Goal: Information Seeking & Learning: Check status

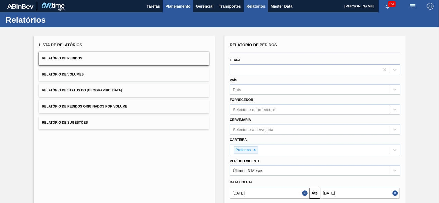
click at [173, 3] on span "Planejamento" at bounding box center [177, 6] width 25 height 7
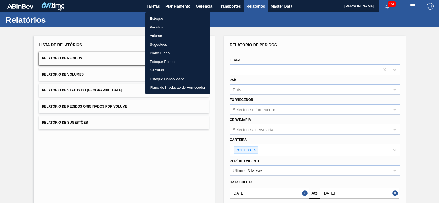
click at [155, 19] on li "Estoque" at bounding box center [177, 18] width 64 height 9
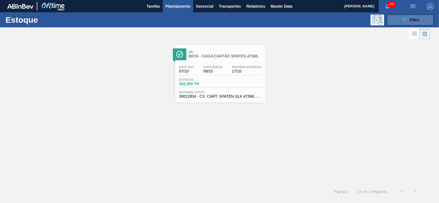
click at [409, 22] on div "089F7B8B-B2A5-4AFE-B5C0-19BA573D28AC Filtro" at bounding box center [410, 20] width 18 height 7
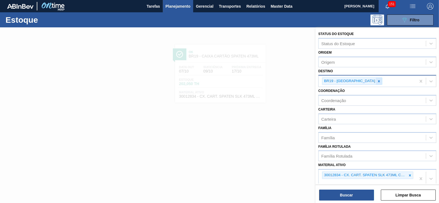
click at [377, 80] on icon at bounding box center [379, 82] width 4 height 4
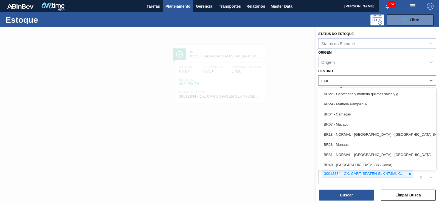
type input "maca"
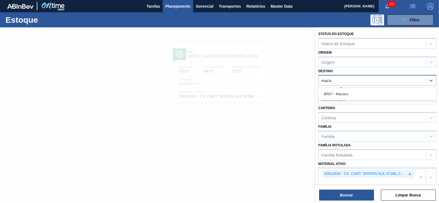
click at [343, 91] on div "BR07 - Macacu" at bounding box center [377, 94] width 118 height 10
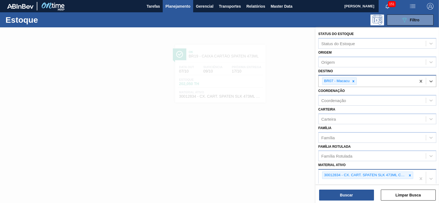
click at [409, 174] on icon at bounding box center [410, 176] width 4 height 4
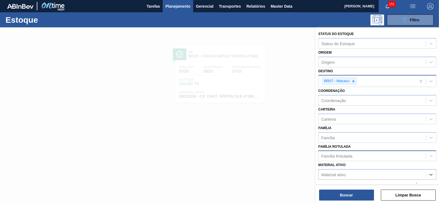
scroll to position [1, 0]
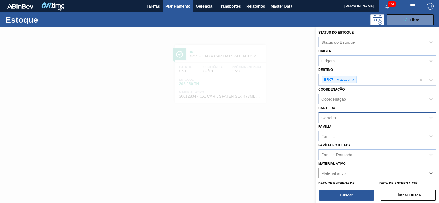
click at [341, 118] on div "Carteira" at bounding box center [371, 118] width 107 height 8
type input "prefo"
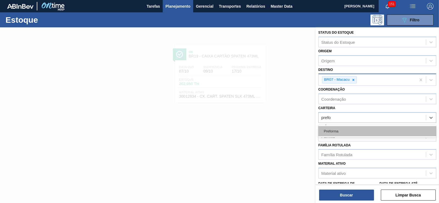
click at [338, 128] on div "Preforma" at bounding box center [377, 131] width 118 height 10
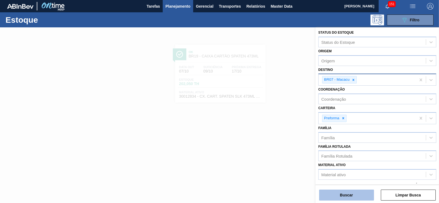
click at [364, 191] on button "Buscar" at bounding box center [346, 195] width 55 height 11
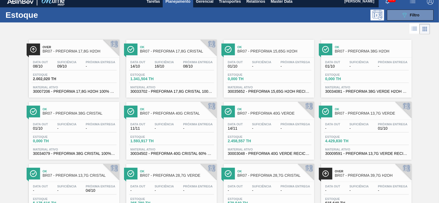
scroll to position [0, 0]
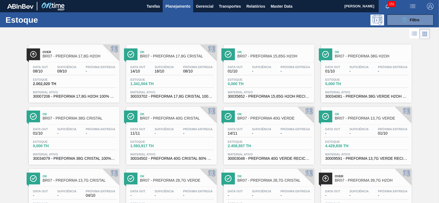
click at [183, 68] on span "Próxima Entrega" at bounding box center [198, 67] width 30 height 3
click at [78, 55] on span "BR07 - PREFORMA 17,8G H2OH" at bounding box center [79, 56] width 74 height 4
click at [179, 55] on span "BR07 - PREFORMA 17,8G CRISTAL" at bounding box center [177, 56] width 74 height 4
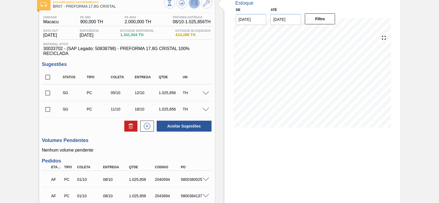
scroll to position [68, 0]
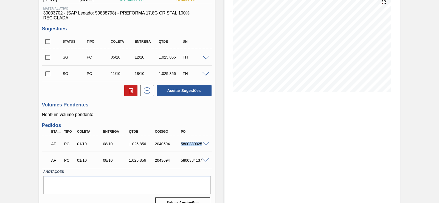
drag, startPoint x: 181, startPoint y: 145, endPoint x: 204, endPoint y: 146, distance: 23.0
click at [204, 146] on div "AF PC 01/10 08/10 1.025,[PHONE_NUMBER] 5800380025" at bounding box center [127, 144] width 170 height 14
copy div "5800380025"
drag, startPoint x: 181, startPoint y: 161, endPoint x: 209, endPoint y: 163, distance: 28.0
click at [209, 163] on div "AF PC 01/10 08/10 1.025,[PHONE_NUMBER] 5800384137" at bounding box center [127, 160] width 170 height 14
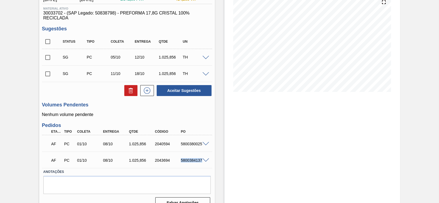
copy div "5800384137"
